Goal: Transaction & Acquisition: Purchase product/service

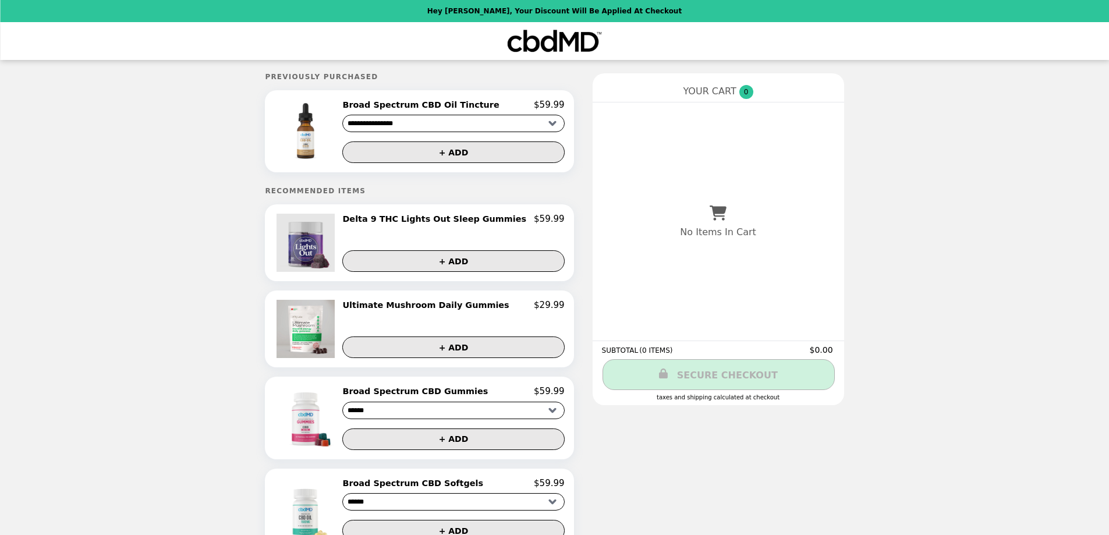
click at [331, 238] on img at bounding box center [306, 243] width 61 height 58
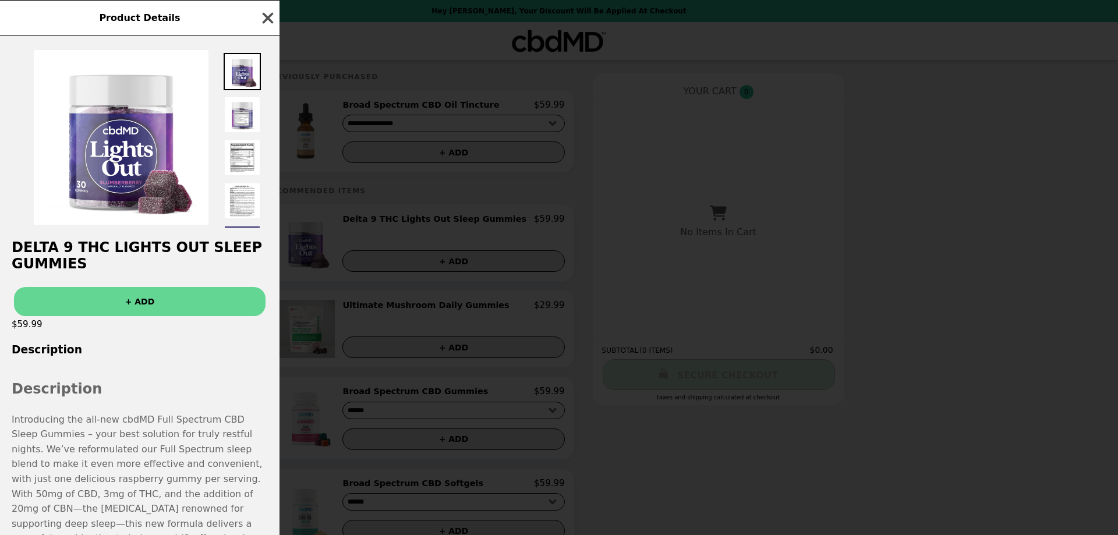
click at [265, 22] on icon "button" at bounding box center [268, 17] width 11 height 11
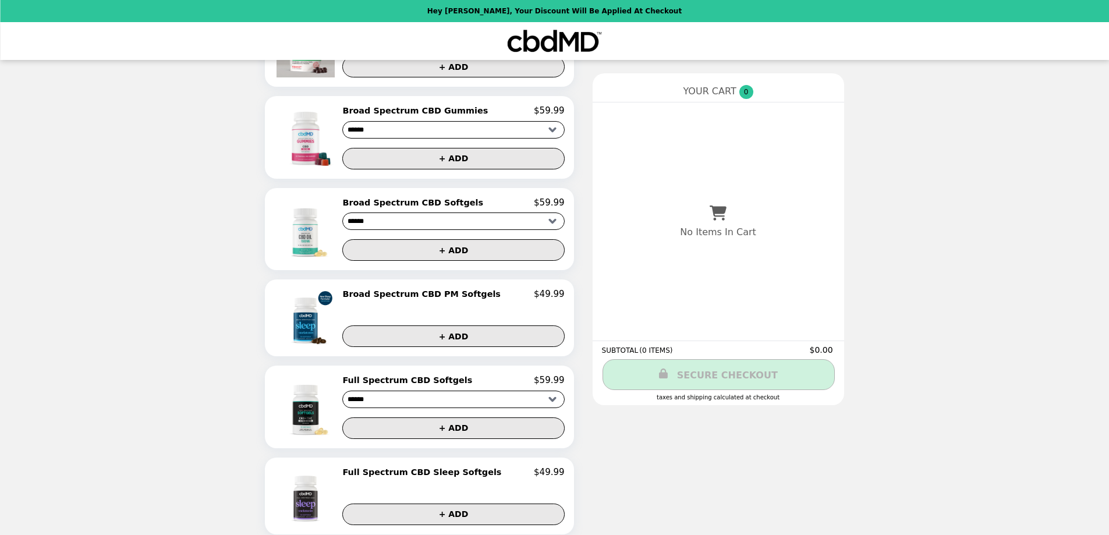
scroll to position [291, 0]
